Goal: Task Accomplishment & Management: Use online tool/utility

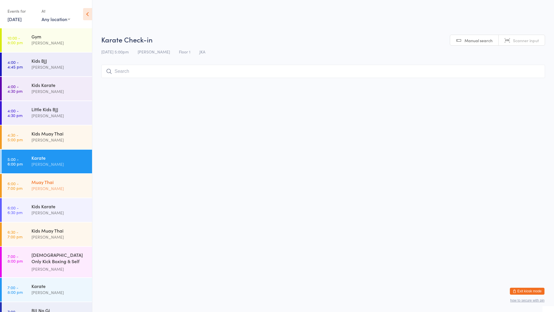
click at [67, 185] on div "[PERSON_NAME]" at bounding box center [59, 188] width 56 height 7
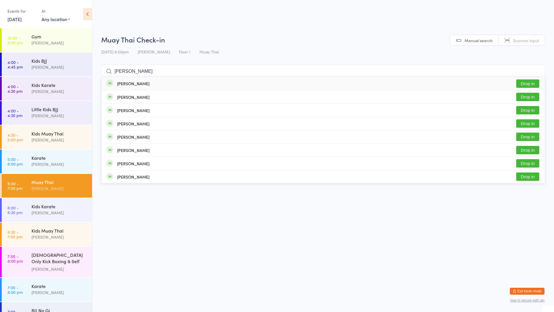
type input "[PERSON_NAME]"
click at [525, 83] on button "Drop in" at bounding box center [527, 83] width 23 height 8
type input "jer"
click at [528, 97] on button "Drop in" at bounding box center [527, 97] width 23 height 8
type input "tino"
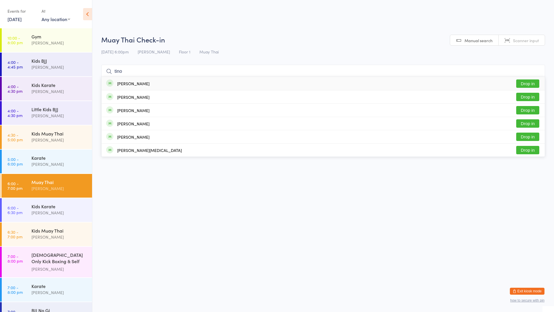
click at [155, 83] on div "[PERSON_NAME] Drop in" at bounding box center [323, 83] width 443 height 13
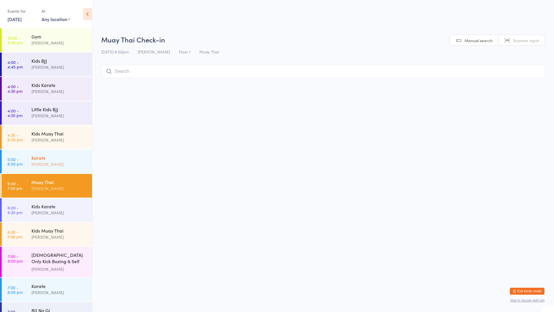
click at [60, 156] on div "Karate" at bounding box center [59, 157] width 56 height 6
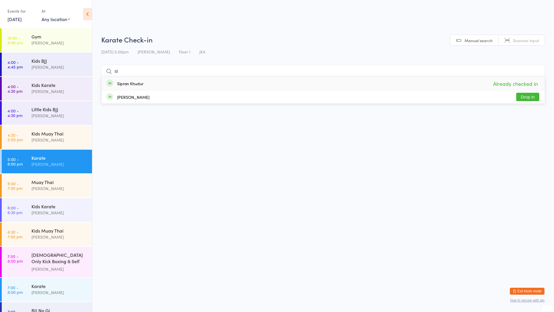
type input "s"
click at [44, 283] on div "Karate" at bounding box center [59, 285] width 56 height 6
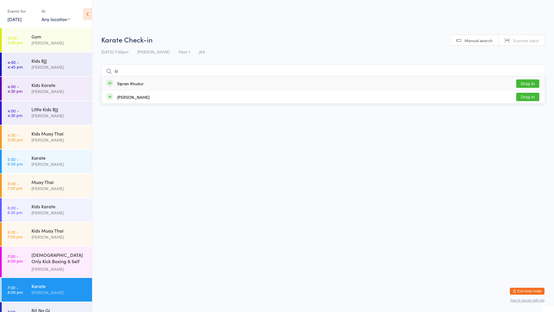
type input "s"
click at [27, 161] on link "5:00 - 6:00 pm Karate [PERSON_NAME]" at bounding box center [47, 161] width 90 height 24
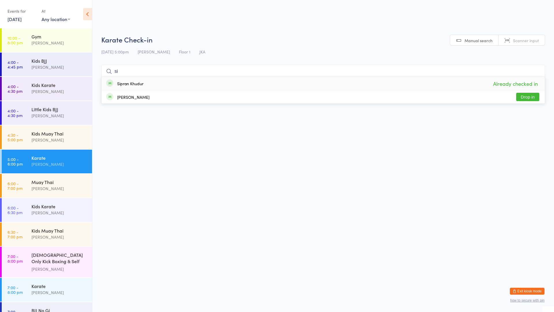
type input "s"
click at [28, 283] on link "7:00 - 8:00 pm Karate [PERSON_NAME]" at bounding box center [47, 290] width 90 height 24
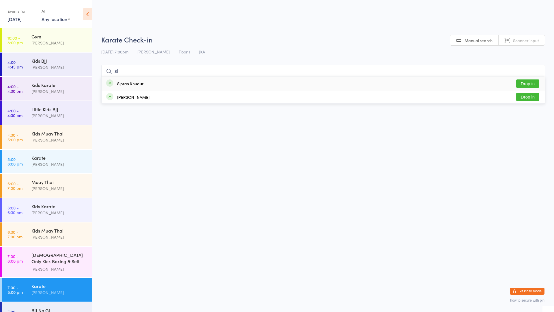
type input "s"
click at [41, 188] on div "[PERSON_NAME]" at bounding box center [59, 188] width 56 height 7
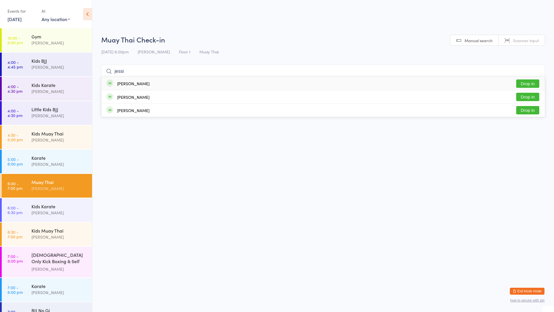
type input "jessi"
click at [130, 81] on div "[PERSON_NAME]" at bounding box center [133, 83] width 32 height 5
type input "aari"
click at [134, 82] on div "[PERSON_NAME]" at bounding box center [133, 83] width 32 height 5
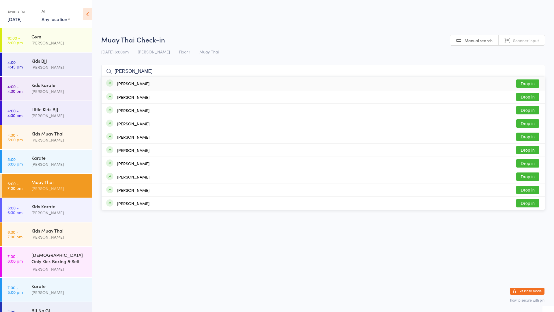
type input "[PERSON_NAME]"
click at [130, 81] on div "[PERSON_NAME]" at bounding box center [133, 83] width 32 height 5
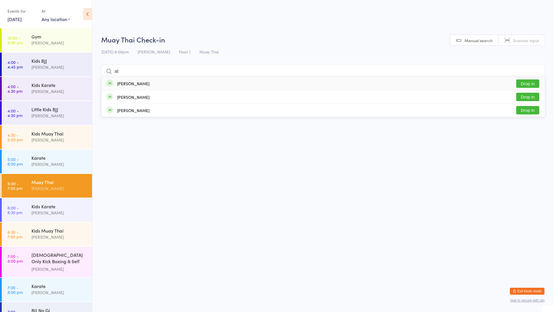
type input "a"
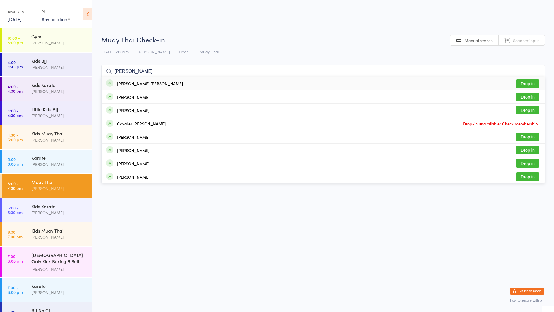
type input "[PERSON_NAME]"
click at [137, 86] on div "[PERSON_NAME] [PERSON_NAME]" at bounding box center [150, 83] width 66 height 5
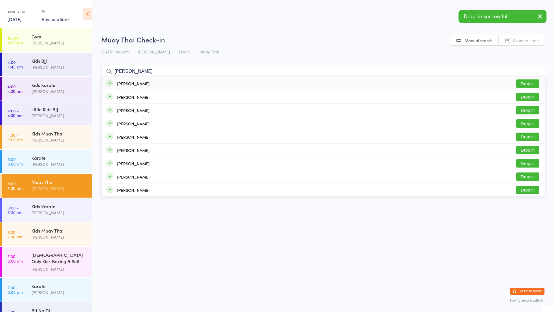
type input "[PERSON_NAME]"
click at [136, 83] on div "[PERSON_NAME] Drop in" at bounding box center [323, 83] width 443 height 13
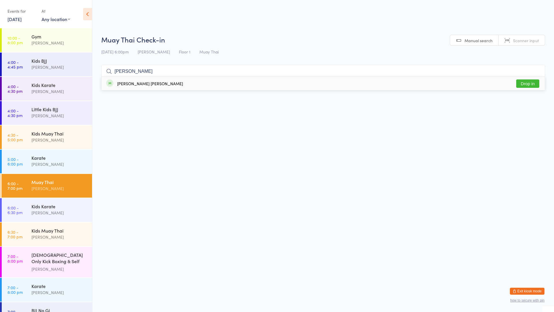
type input "[PERSON_NAME]"
click at [138, 85] on div "[PERSON_NAME] [PERSON_NAME]" at bounding box center [150, 83] width 66 height 5
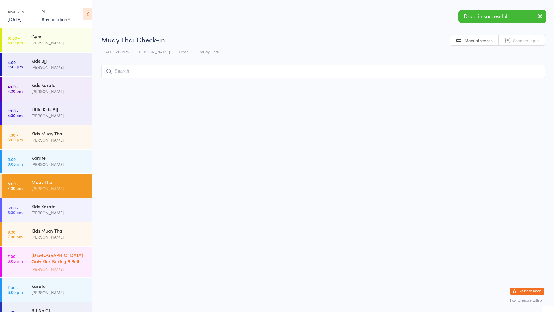
click at [46, 260] on div "[DEMOGRAPHIC_DATA] Only Kick Boxing & Self Defence" at bounding box center [59, 258] width 56 height 14
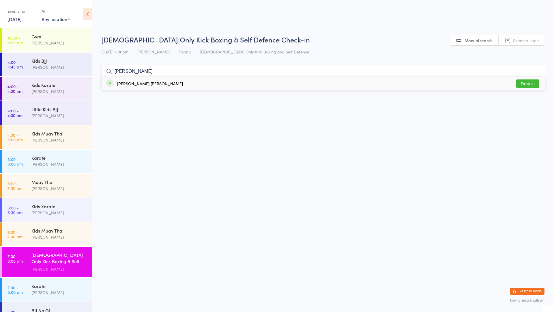
type input "[PERSON_NAME]"
click at [146, 84] on div "[PERSON_NAME] [PERSON_NAME]" at bounding box center [150, 83] width 66 height 5
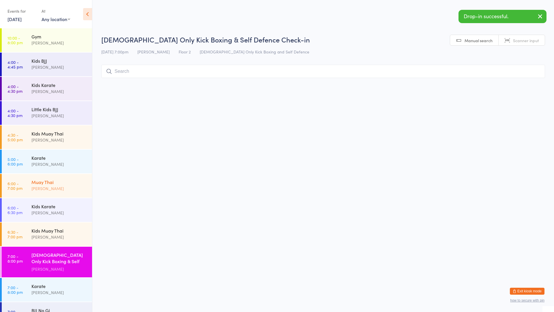
click at [57, 186] on div "[PERSON_NAME]" at bounding box center [59, 188] width 56 height 7
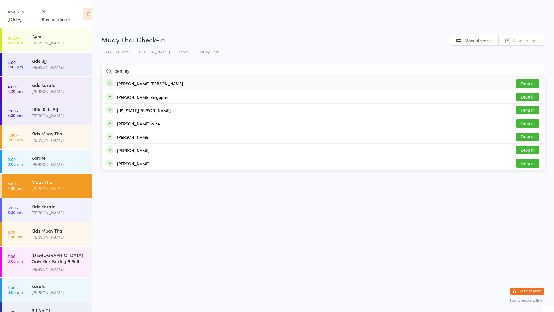
type input "bentley"
click at [521, 83] on button "Drop in" at bounding box center [527, 83] width 23 height 8
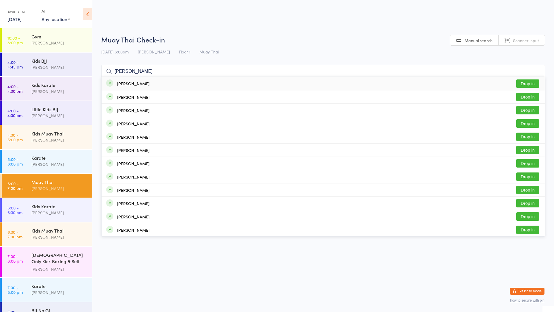
type input "[PERSON_NAME]"
click at [529, 83] on button "Drop in" at bounding box center [527, 83] width 23 height 8
type input "[PERSON_NAME]"
click at [419, 98] on div "[PERSON_NAME] Drop in" at bounding box center [323, 96] width 443 height 13
type input "[PERSON_NAME]"
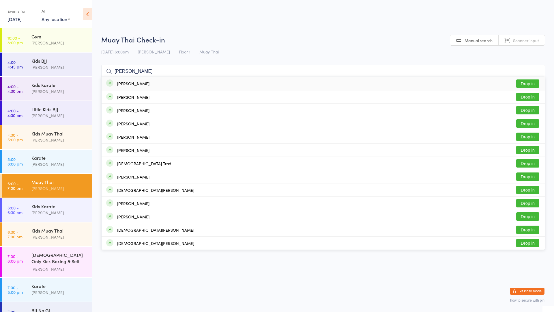
click at [182, 80] on div "[PERSON_NAME] Drop in" at bounding box center [323, 83] width 443 height 13
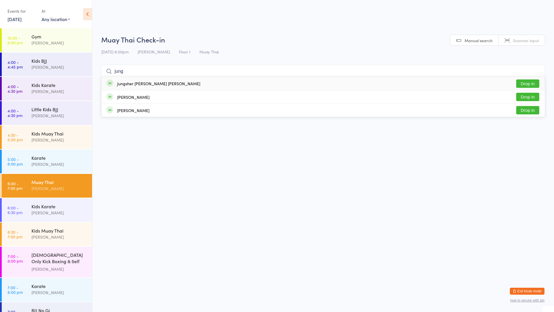
type input "jung"
click at [529, 85] on button "Drop in" at bounding box center [527, 83] width 23 height 8
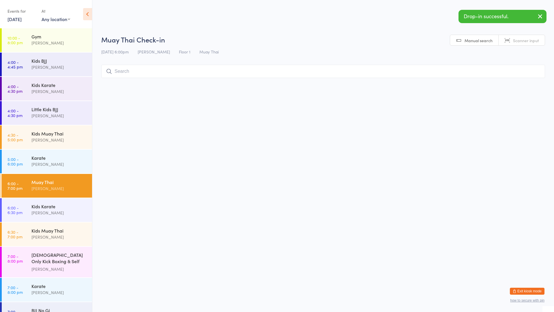
click at [537, 87] on html "You have now entered Kiosk Mode. Members will be able to check themselves in us…" at bounding box center [277, 156] width 554 height 312
click at [65, 189] on div "[PERSON_NAME]" at bounding box center [59, 188] width 56 height 7
click at [136, 67] on input "search" at bounding box center [323, 71] width 444 height 13
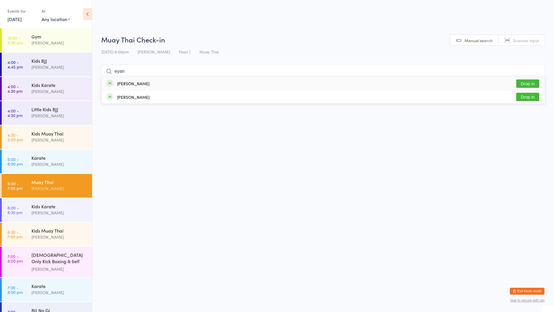
type input "eyan"
click at [140, 85] on div "[PERSON_NAME]" at bounding box center [133, 83] width 32 height 5
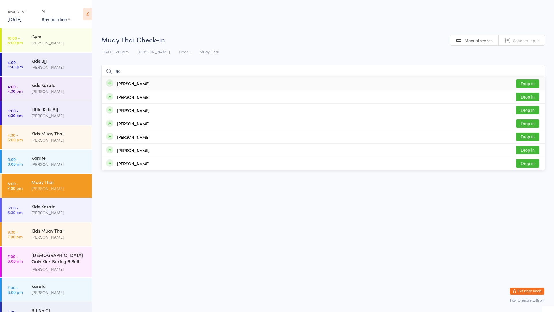
type input "lac"
click at [203, 82] on div "[PERSON_NAME] Drop in" at bounding box center [323, 83] width 443 height 13
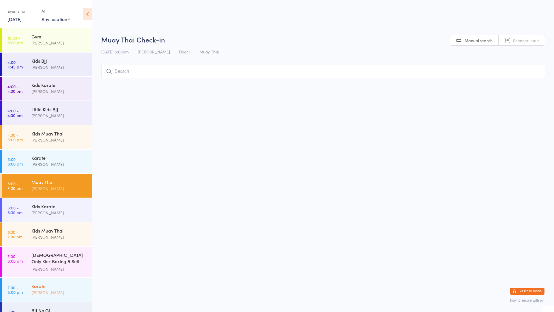
click at [39, 285] on div "Karate" at bounding box center [59, 285] width 56 height 6
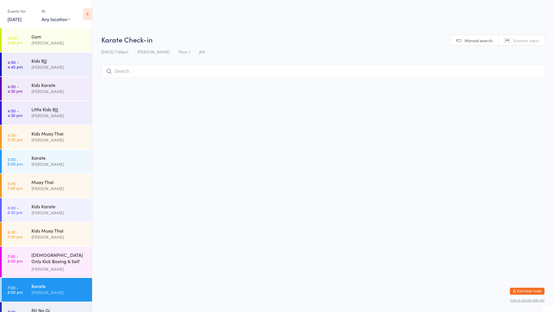
click at [123, 72] on input "search" at bounding box center [323, 71] width 444 height 13
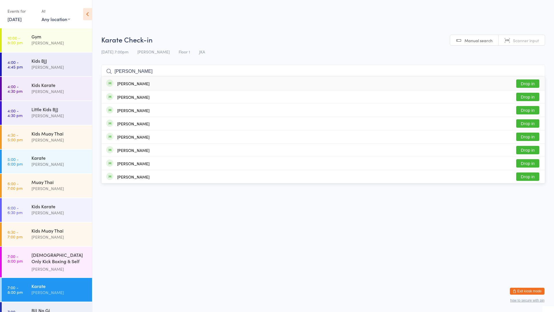
type input "[PERSON_NAME]"
click at [523, 82] on button "Drop in" at bounding box center [527, 83] width 23 height 8
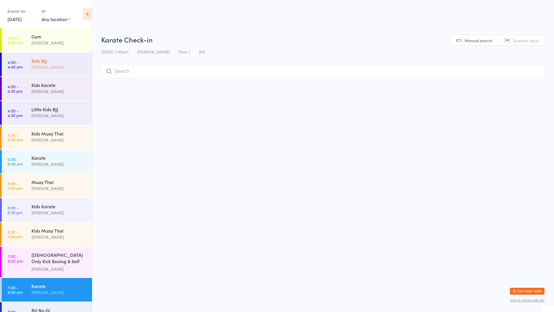
click at [41, 61] on div "Kids BJJ" at bounding box center [59, 60] width 56 height 6
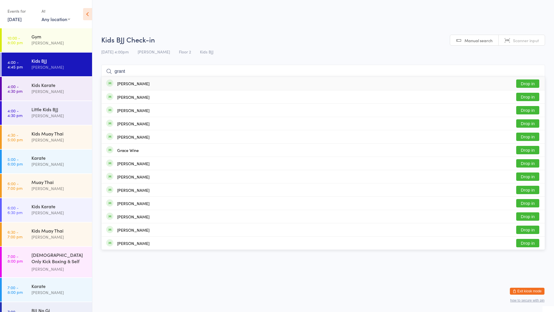
type input "grant"
drag, startPoint x: 110, startPoint y: 82, endPoint x: 110, endPoint y: 79, distance: 2.9
click at [110, 80] on span at bounding box center [109, 82] width 7 height 7
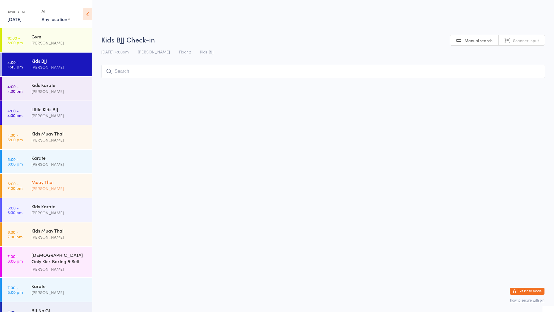
click at [62, 183] on div "Muay Thai" at bounding box center [59, 182] width 56 height 6
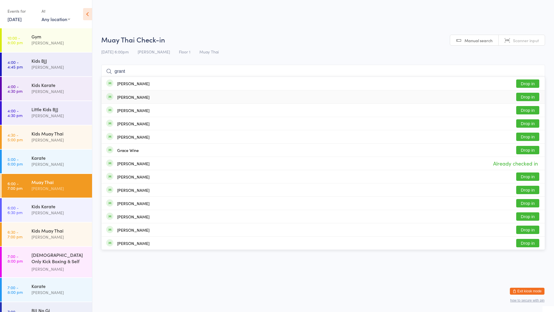
type input "grant"
click at [142, 95] on div "[PERSON_NAME]" at bounding box center [133, 97] width 32 height 5
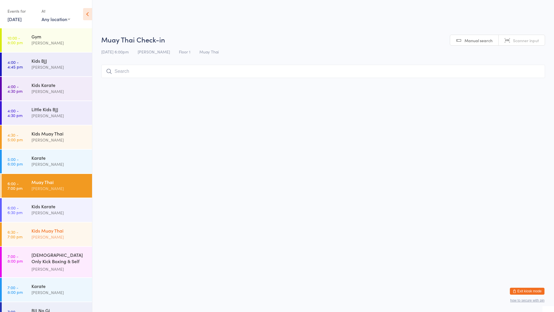
click at [57, 231] on div "Kids Muay Thai" at bounding box center [59, 230] width 56 height 6
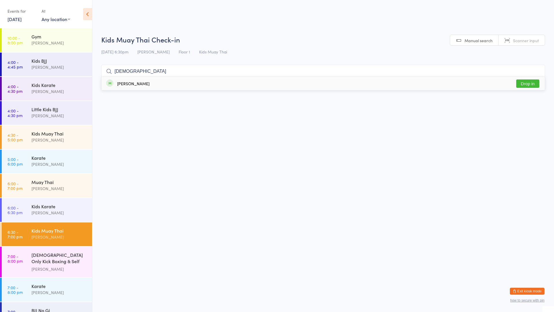
type input "[DEMOGRAPHIC_DATA]"
click at [535, 82] on button "Drop in" at bounding box center [527, 83] width 23 height 8
type input "d"
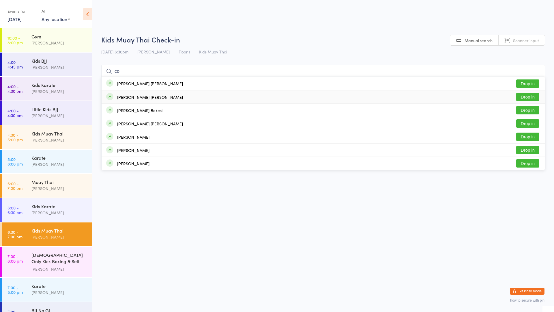
type input "c"
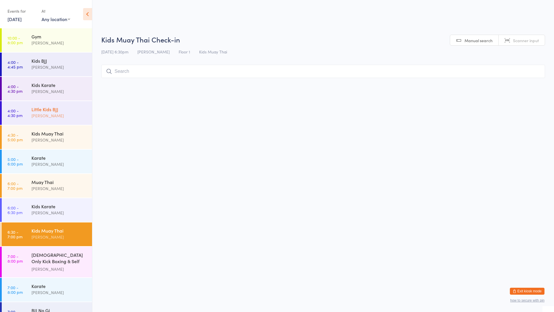
scroll to position [13, 0]
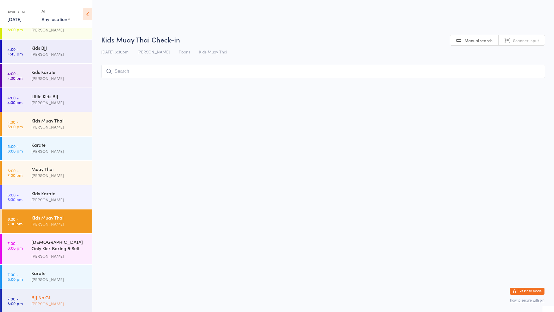
click at [29, 299] on link "7:00 - 8:00 pm BJJ No Gi [PERSON_NAME]" at bounding box center [47, 301] width 90 height 24
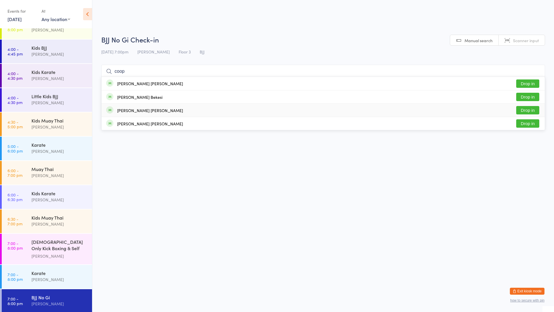
type input "coop"
drag, startPoint x: 526, startPoint y: 110, endPoint x: 529, endPoint y: 108, distance: 3.3
click at [527, 110] on button "Drop in" at bounding box center [527, 110] width 23 height 8
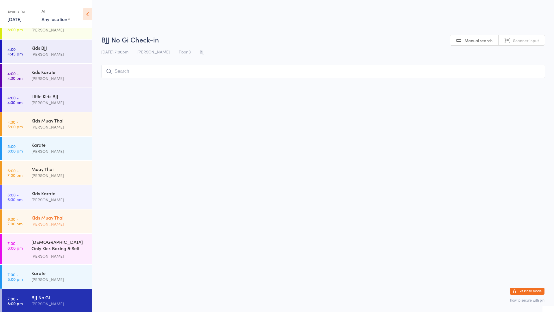
click at [43, 226] on div "[PERSON_NAME]" at bounding box center [59, 223] width 56 height 7
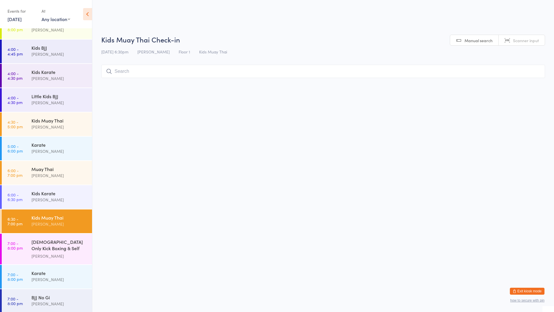
click at [155, 70] on input "search" at bounding box center [323, 71] width 444 height 13
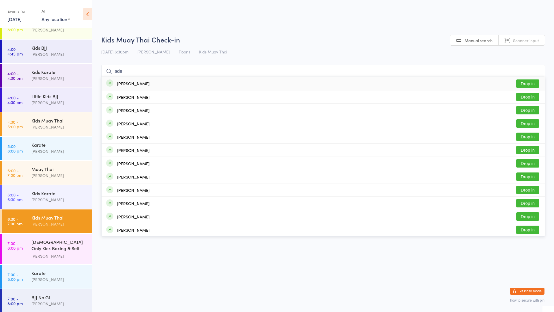
type input "ada"
click at [528, 81] on button "Drop in" at bounding box center [527, 83] width 23 height 8
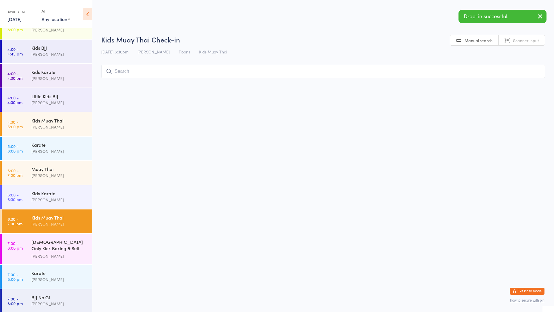
click at [135, 71] on input "search" at bounding box center [323, 71] width 444 height 13
type input "[PERSON_NAME]"
click at [529, 81] on button "Drop in" at bounding box center [527, 83] width 23 height 8
click at [125, 74] on input "search" at bounding box center [323, 71] width 444 height 13
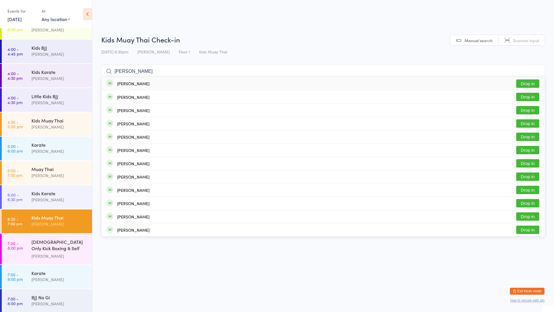
type input "[PERSON_NAME]"
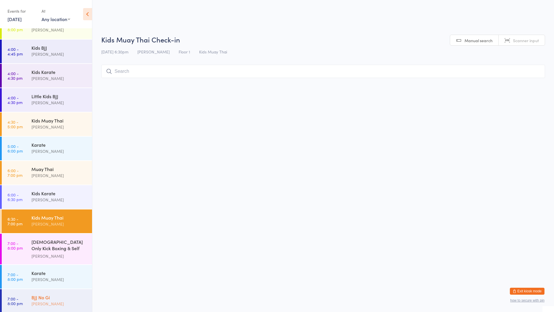
click at [52, 292] on div "BJJ No Gi [PERSON_NAME]" at bounding box center [61, 300] width 61 height 23
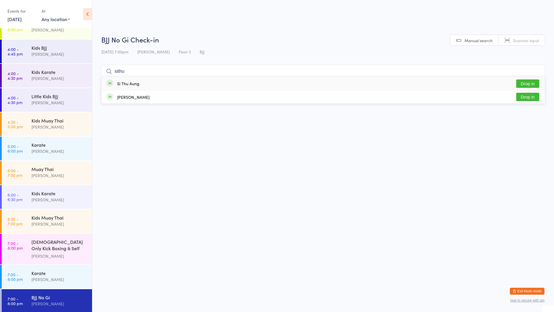
type input "sithu"
click at [533, 80] on button "Drop in" at bounding box center [527, 83] width 23 height 8
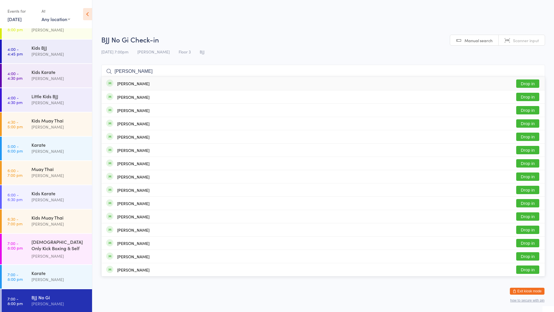
type input "[PERSON_NAME]"
drag, startPoint x: 136, startPoint y: 84, endPoint x: 132, endPoint y: 83, distance: 4.1
click at [136, 84] on div "[PERSON_NAME]" at bounding box center [133, 83] width 32 height 5
type input "[PERSON_NAME]"
click at [128, 95] on div "[PERSON_NAME]" at bounding box center [133, 97] width 32 height 5
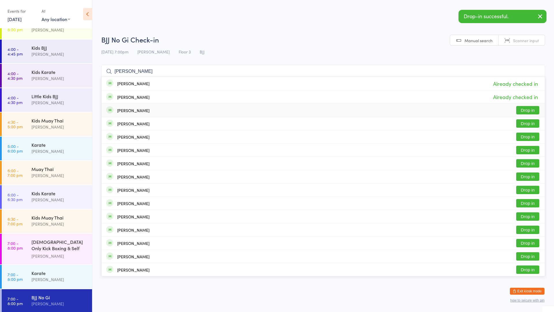
type input "[PERSON_NAME]"
click at [127, 108] on div "[PERSON_NAME]" at bounding box center [133, 110] width 32 height 5
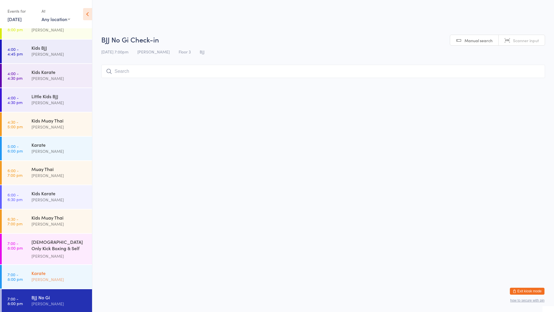
click at [59, 271] on div "Karate" at bounding box center [59, 272] width 56 height 6
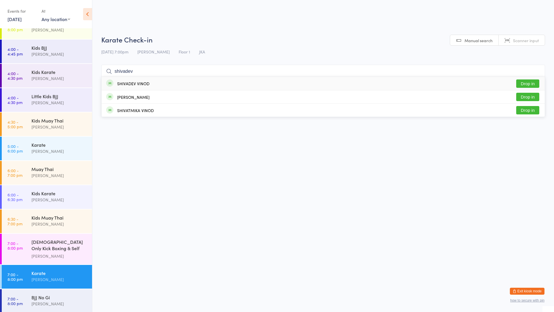
type input "shivadev"
click at [133, 81] on div "SHIVADEV VINOD" at bounding box center [133, 83] width 32 height 5
type input "[DEMOGRAPHIC_DATA]"
click at [136, 85] on div "VISHNUDEV VINOD" at bounding box center [134, 83] width 35 height 5
type input "shivatmika"
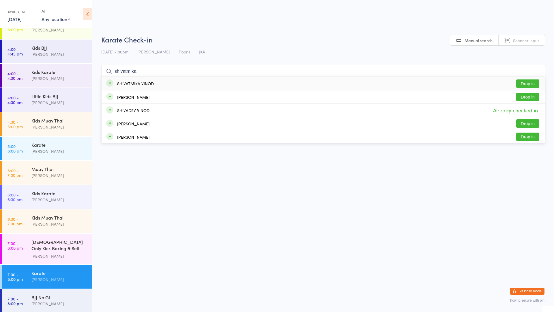
click at [130, 82] on div "SHIVATMIKA VINOD" at bounding box center [135, 83] width 37 height 5
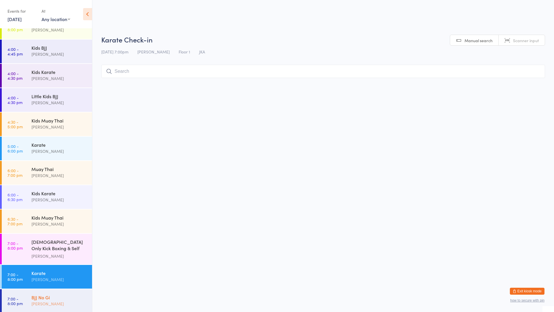
click at [51, 295] on div "BJJ No Gi" at bounding box center [59, 297] width 56 height 6
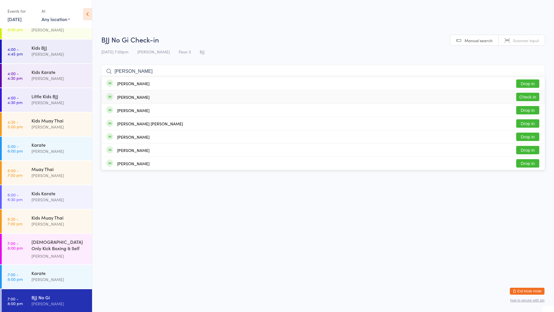
type input "[PERSON_NAME]"
click at [165, 96] on div "[PERSON_NAME] Check in" at bounding box center [323, 96] width 443 height 13
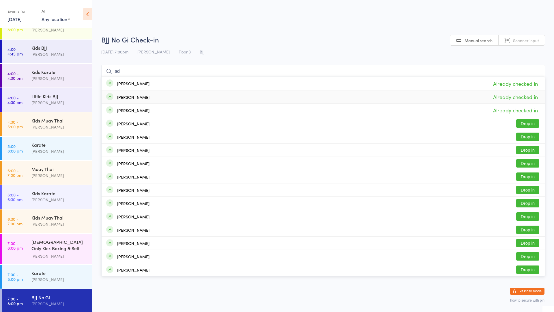
type input "a"
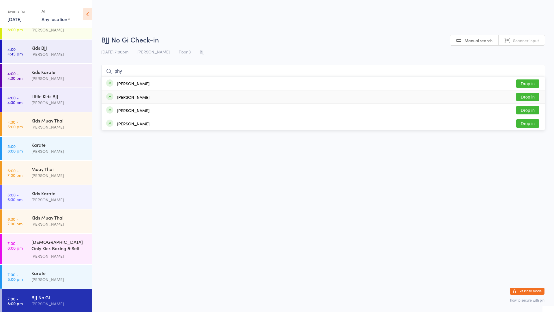
type input "phy"
click at [174, 95] on div "[PERSON_NAME] Drop in" at bounding box center [323, 96] width 443 height 13
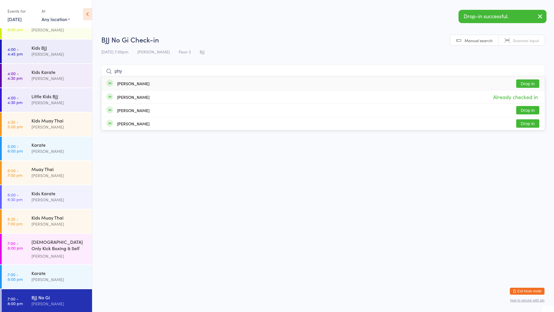
type input "phy"
click at [168, 80] on div "[PERSON_NAME] Drop in" at bounding box center [323, 83] width 443 height 13
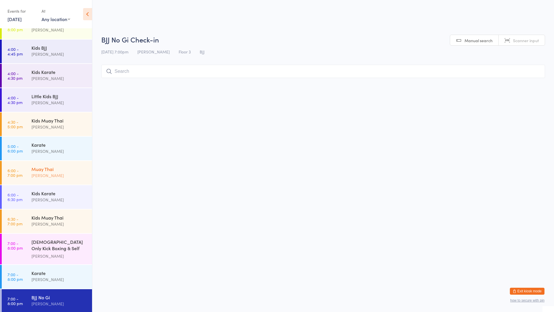
click at [41, 170] on div "Muay Thai" at bounding box center [59, 169] width 56 height 6
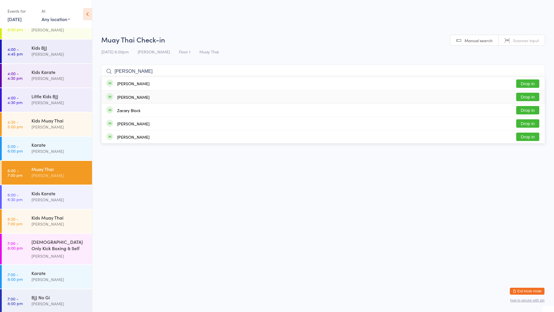
type input "[PERSON_NAME]"
click at [525, 84] on button "Drop in" at bounding box center [527, 83] width 23 height 8
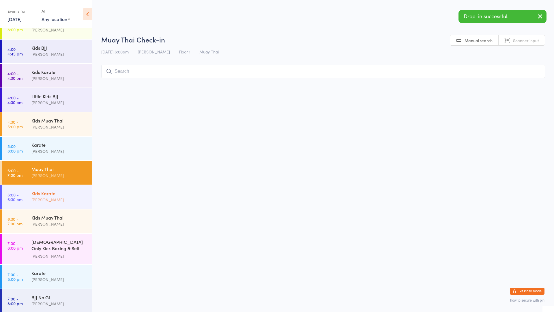
drag, startPoint x: 55, startPoint y: 224, endPoint x: 75, endPoint y: 187, distance: 41.7
click at [55, 223] on div "[PERSON_NAME]" at bounding box center [59, 223] width 56 height 7
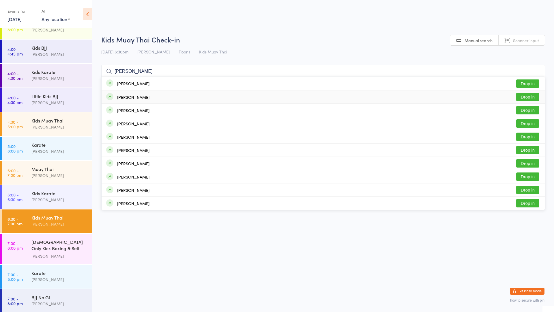
type input "[PERSON_NAME]"
click at [523, 98] on button "Drop in" at bounding box center [527, 97] width 23 height 8
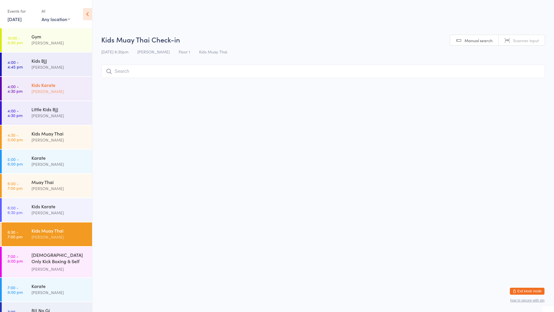
click at [56, 88] on div "[PERSON_NAME]" at bounding box center [59, 91] width 56 height 7
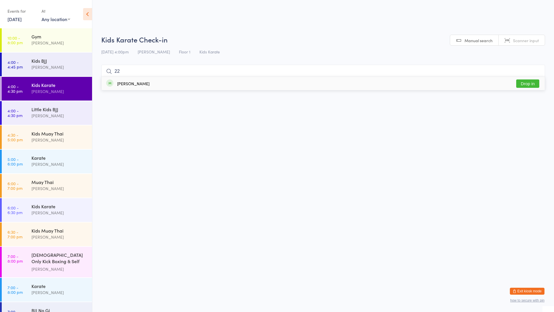
type input "22"
click at [137, 85] on div "[PERSON_NAME]" at bounding box center [133, 83] width 32 height 5
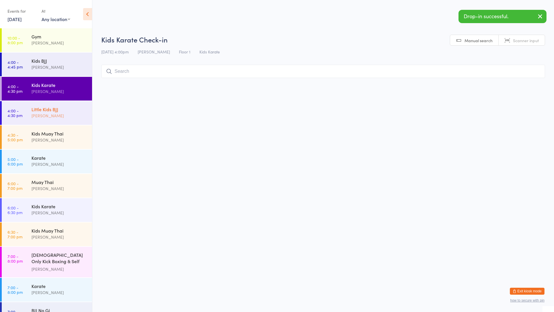
click at [59, 108] on div "Little Kids BJJ" at bounding box center [59, 109] width 56 height 6
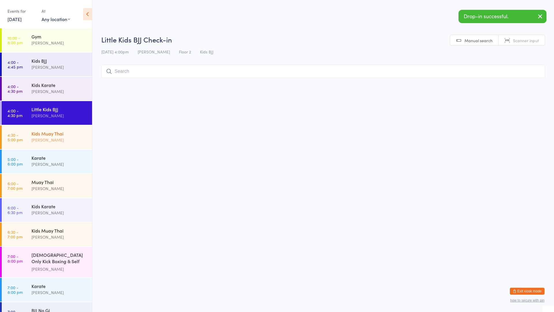
click at [65, 140] on div "[PERSON_NAME]" at bounding box center [59, 139] width 56 height 7
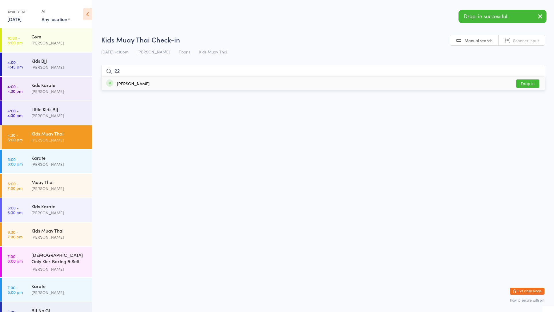
type input "22"
click at [130, 84] on div "[PERSON_NAME]" at bounding box center [133, 83] width 32 height 5
click at [61, 154] on div "Karate [PERSON_NAME]" at bounding box center [61, 160] width 61 height 23
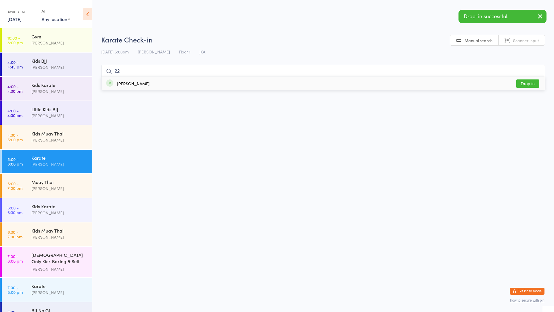
type input "22"
click at [139, 84] on div "[PERSON_NAME] Drop in" at bounding box center [323, 83] width 443 height 13
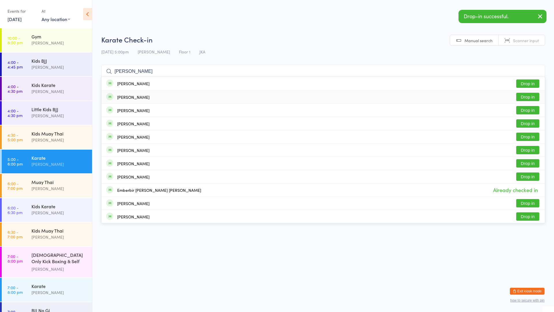
type input "[PERSON_NAME]"
click at [150, 93] on div "[PERSON_NAME] Drop in" at bounding box center [323, 96] width 443 height 13
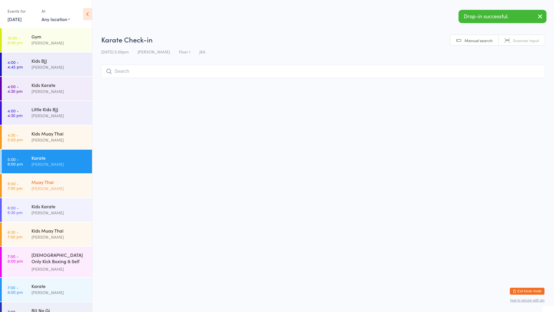
click at [55, 186] on div "[PERSON_NAME]" at bounding box center [59, 188] width 56 height 7
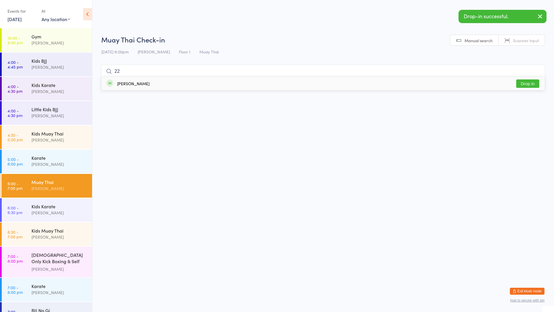
type input "22"
click at [134, 84] on div "[PERSON_NAME]" at bounding box center [133, 83] width 32 height 5
click at [57, 258] on div "[DEMOGRAPHIC_DATA] Only Kick Boxing & Self Defence" at bounding box center [59, 258] width 56 height 14
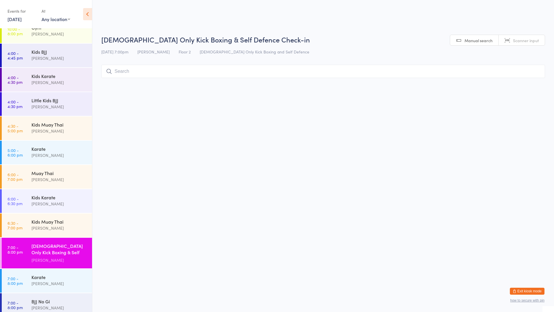
scroll to position [13, 0]
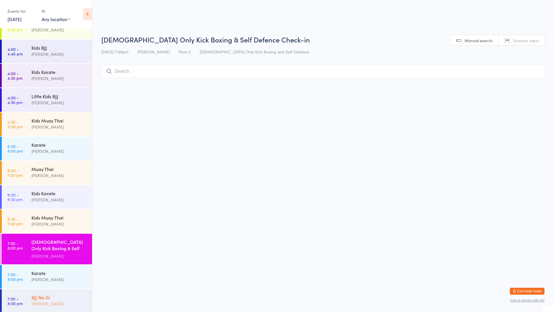
click at [59, 294] on div "BJJ No Gi" at bounding box center [59, 297] width 56 height 6
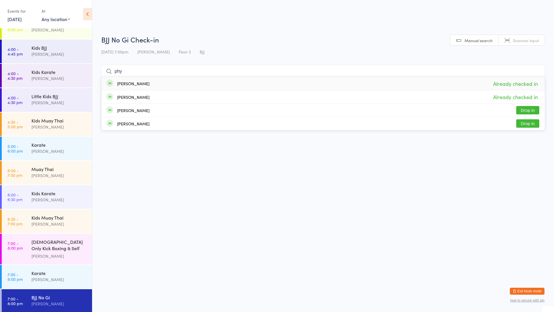
click at [108, 266] on html "You have now entered Kiosk Mode. Members will be able to check themselves in us…" at bounding box center [277, 156] width 554 height 312
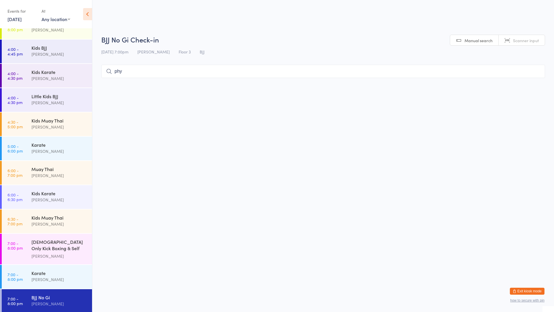
click at [145, 71] on input "phy" at bounding box center [323, 71] width 444 height 13
type input "p"
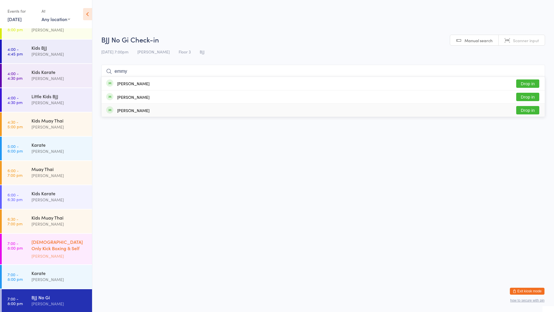
type input "emmy"
click at [52, 247] on div "[DEMOGRAPHIC_DATA] Only Kick Boxing & Self Defence" at bounding box center [59, 245] width 56 height 14
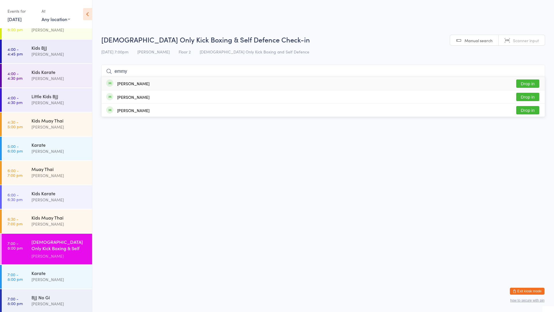
type input "emmy"
click at [525, 83] on button "Drop in" at bounding box center [527, 83] width 23 height 8
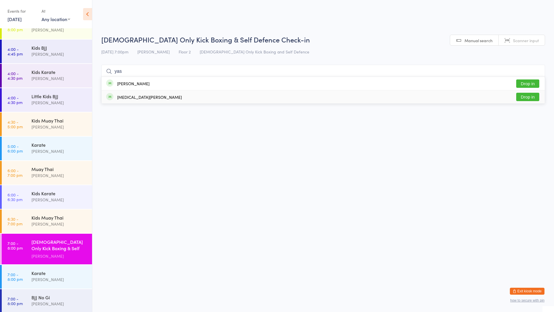
type input "yas"
click at [525, 95] on button "Drop in" at bounding box center [527, 97] width 23 height 8
click at [52, 169] on div "Muay Thai" at bounding box center [59, 169] width 56 height 6
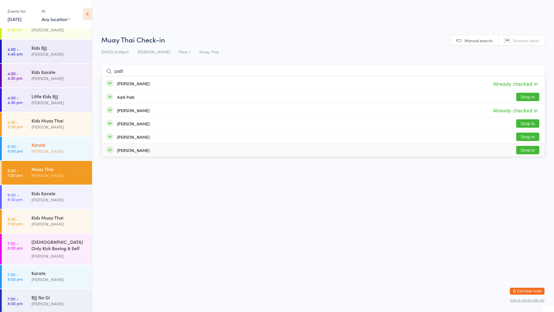
type input "patil"
click at [49, 143] on div "Karate" at bounding box center [59, 144] width 56 height 6
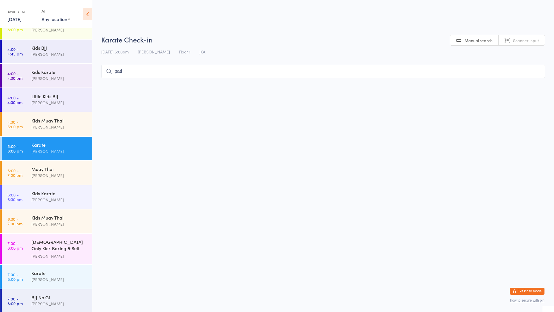
type input "patil"
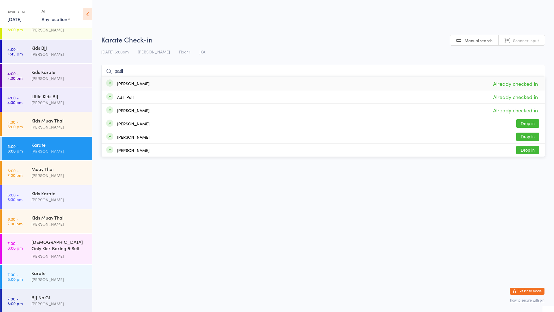
click at [537, 70] on input "patil" at bounding box center [323, 71] width 444 height 13
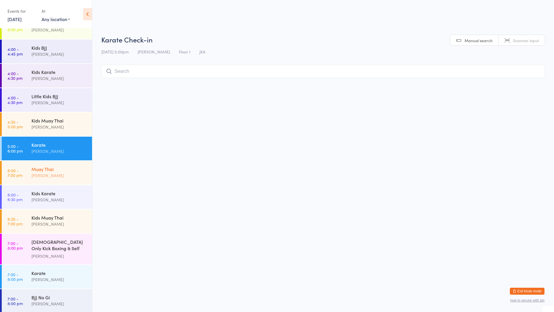
click at [57, 175] on div "[PERSON_NAME]" at bounding box center [59, 175] width 56 height 7
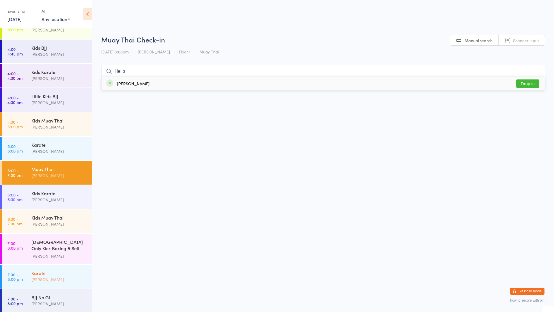
type input "Hello"
click at [40, 271] on div "Karate" at bounding box center [59, 272] width 56 height 6
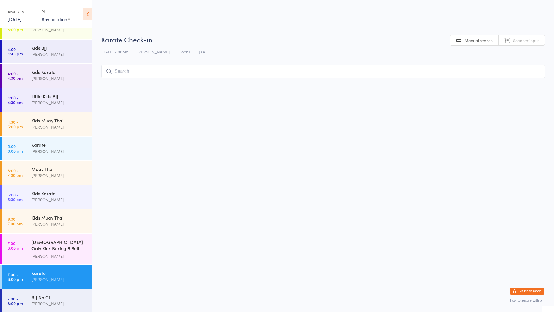
click at [120, 73] on input "search" at bounding box center [323, 71] width 444 height 13
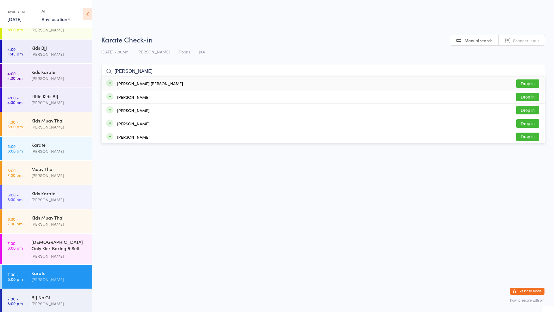
type input "[PERSON_NAME]"
click at [526, 83] on button "Drop in" at bounding box center [527, 83] width 23 height 8
type input "[PERSON_NAME]"
click at [348, 83] on div "[PERSON_NAME] Drop in" at bounding box center [323, 83] width 443 height 13
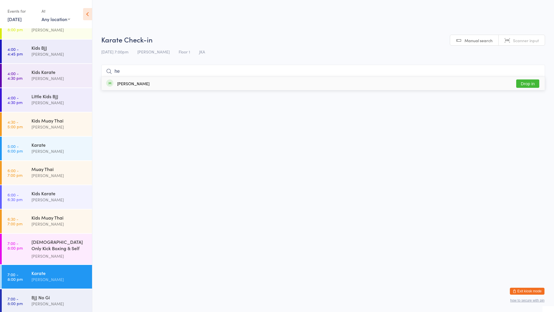
type input "h"
click at [44, 245] on div "[DEMOGRAPHIC_DATA] Only Kick Boxing & Self Defence" at bounding box center [59, 245] width 56 height 14
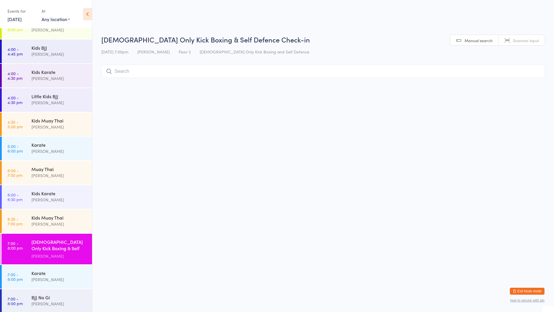
click at [115, 70] on input "search" at bounding box center [323, 71] width 444 height 13
type input "meag"
click at [125, 84] on div "[PERSON_NAME]" at bounding box center [133, 83] width 32 height 5
click at [37, 295] on div "BJJ No Gi" at bounding box center [59, 297] width 56 height 6
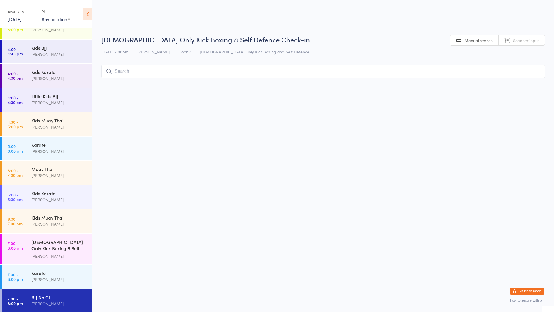
drag, startPoint x: 37, startPoint y: 295, endPoint x: 38, endPoint y: 289, distance: 6.6
click at [37, 295] on div "BJJ No Gi" at bounding box center [59, 297] width 56 height 6
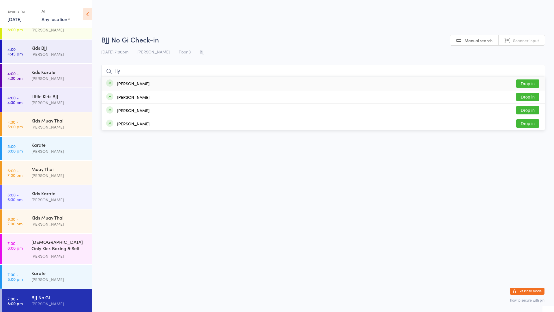
type input "lily"
click at [527, 83] on button "Drop in" at bounding box center [527, 83] width 23 height 8
